Goal: Transaction & Acquisition: Purchase product/service

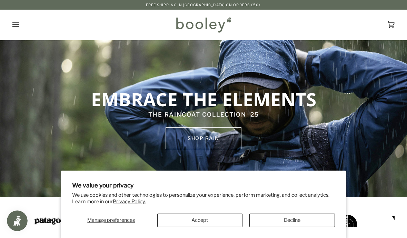
click at [208, 214] on button "Accept" at bounding box center [199, 220] width 85 height 13
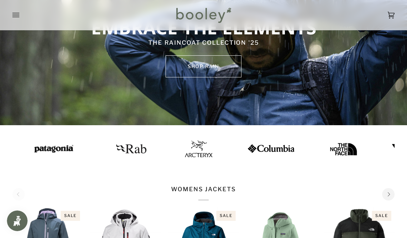
scroll to position [74, 0]
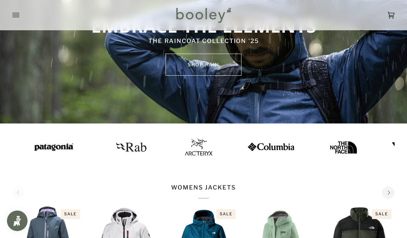
click at [184, 144] on img at bounding box center [198, 147] width 28 height 17
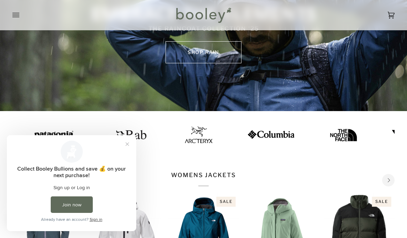
scroll to position [0, 0]
click at [130, 147] on button "Close prompt" at bounding box center [127, 144] width 12 height 12
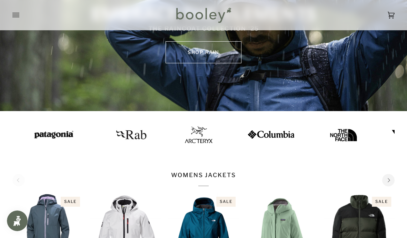
click at [16, 9] on button "Open menu" at bounding box center [22, 15] width 21 height 30
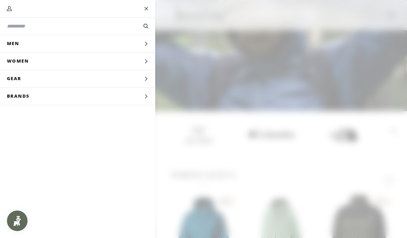
click at [52, 47] on button "Men Expand menu" at bounding box center [77, 44] width 155 height 18
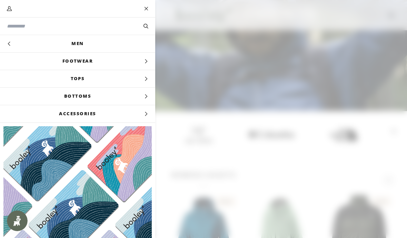
click at [122, 48] on link "Men" at bounding box center [77, 43] width 155 height 17
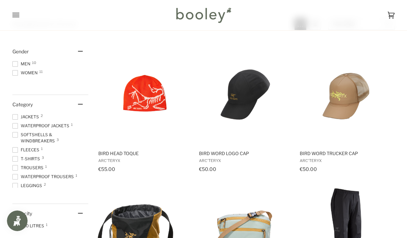
scroll to position [133, 0]
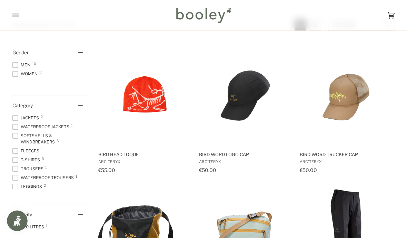
click at [16, 64] on span at bounding box center [15, 65] width 6 height 6
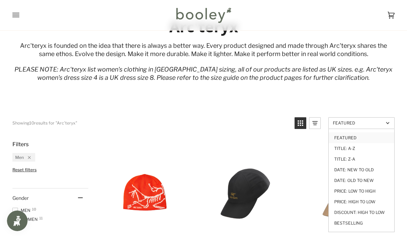
scroll to position [43, 0]
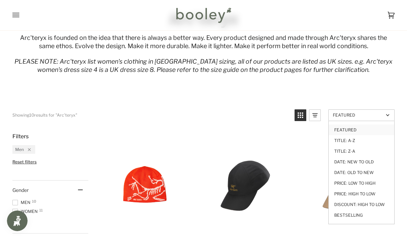
click at [380, 113] on span "Featured" at bounding box center [358, 115] width 51 height 5
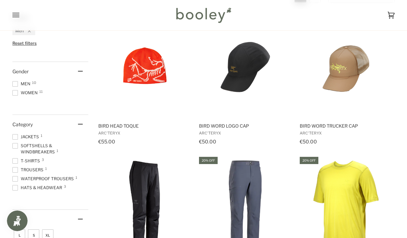
scroll to position [161, 0]
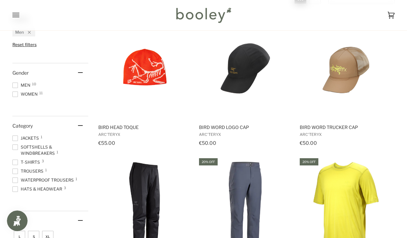
click at [16, 141] on span at bounding box center [15, 139] width 6 height 6
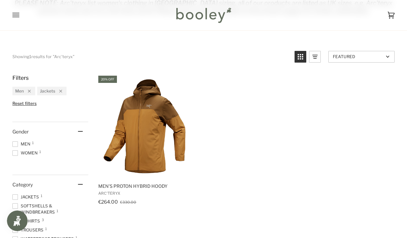
scroll to position [102, 0]
click at [152, 127] on img "Men's Proton Hybrid Hoody" at bounding box center [144, 126] width 94 height 94
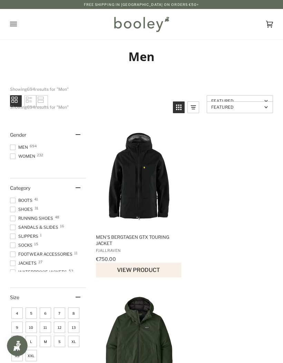
click at [16, 142] on div "Gender" at bounding box center [48, 134] width 76 height 19
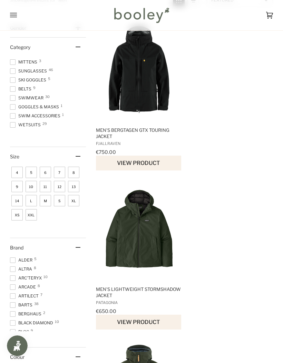
click at [15, 238] on span at bounding box center [13, 278] width 6 height 6
